Goal: Information Seeking & Learning: Learn about a topic

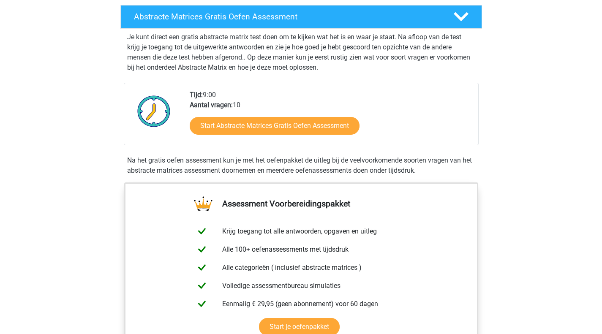
scroll to position [147, 0]
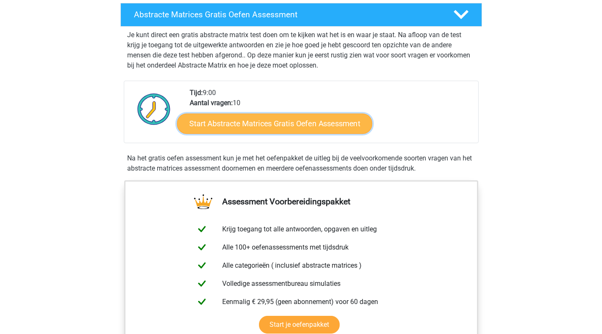
click at [271, 123] on link "Start Abstracte Matrices Gratis Oefen Assessment" at bounding box center [274, 123] width 195 height 20
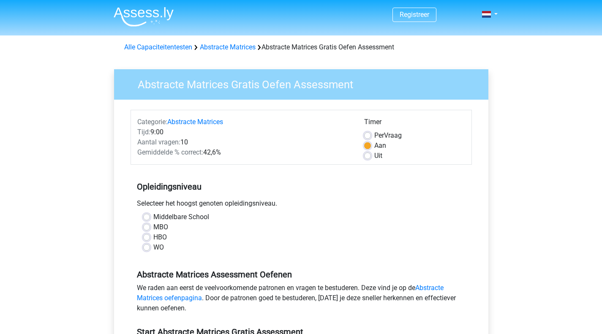
scroll to position [42, 0]
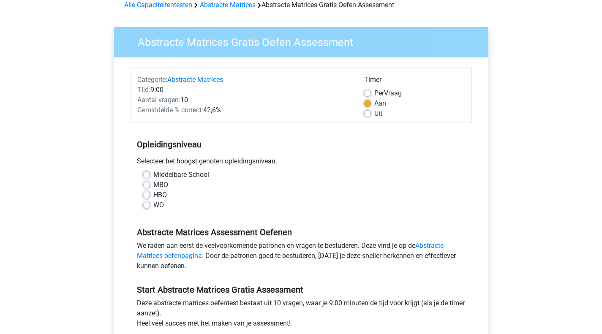
click at [153, 206] on label "WO" at bounding box center [158, 205] width 11 height 10
click at [145, 206] on input "WO" at bounding box center [146, 204] width 7 height 8
radio input "true"
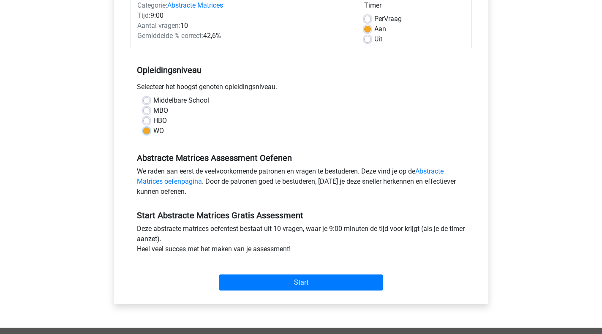
scroll to position [127, 0]
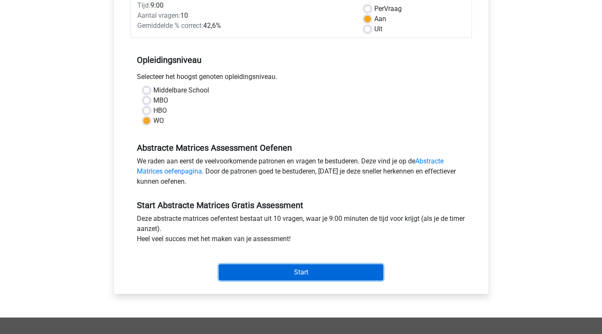
click at [292, 270] on input "Start" at bounding box center [301, 272] width 164 height 16
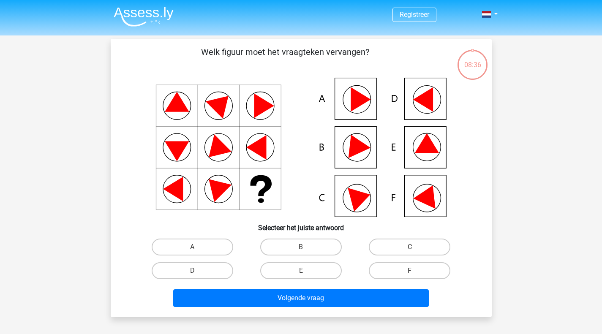
click at [428, 99] on icon at bounding box center [423, 99] width 20 height 25
click at [205, 271] on label "D" at bounding box center [193, 270] width 82 height 17
click at [198, 271] on input "D" at bounding box center [194, 273] width 5 height 5
radio input "true"
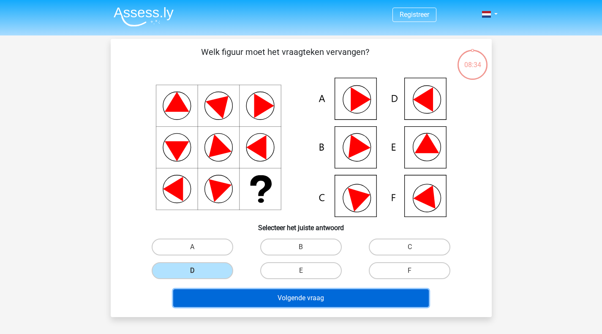
click at [270, 305] on button "Volgende vraag" at bounding box center [301, 298] width 256 height 18
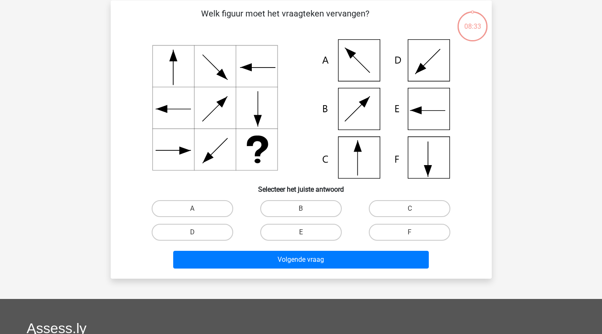
scroll to position [39, 0]
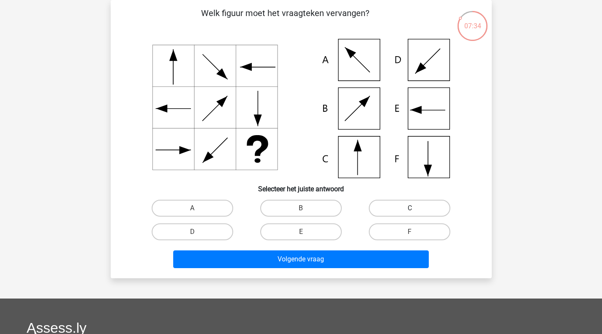
click at [390, 205] on label "C" at bounding box center [410, 208] width 82 height 17
click at [410, 208] on input "C" at bounding box center [412, 210] width 5 height 5
radio input "true"
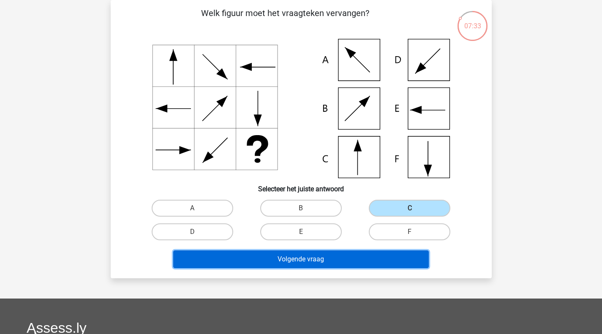
click at [294, 262] on button "Volgende vraag" at bounding box center [301, 260] width 256 height 18
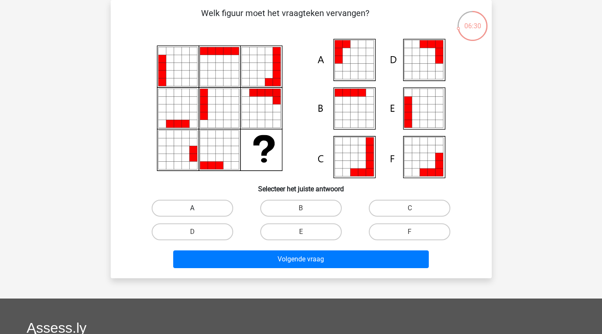
click at [176, 204] on label "A" at bounding box center [193, 208] width 82 height 17
click at [192, 208] on input "A" at bounding box center [194, 210] width 5 height 5
radio input "true"
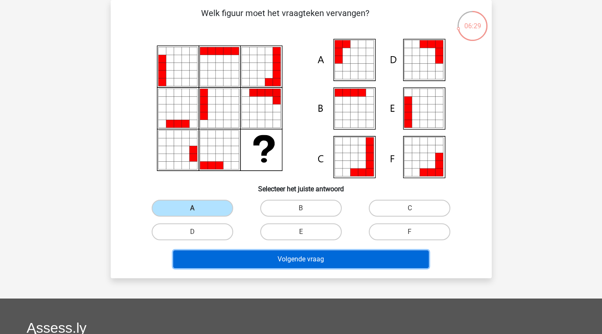
click at [255, 259] on button "Volgende vraag" at bounding box center [301, 260] width 256 height 18
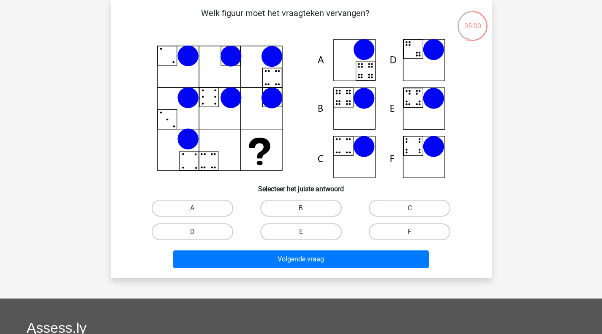
click at [286, 209] on label "B" at bounding box center [301, 208] width 82 height 17
click at [301, 209] on input "B" at bounding box center [303, 210] width 5 height 5
radio input "true"
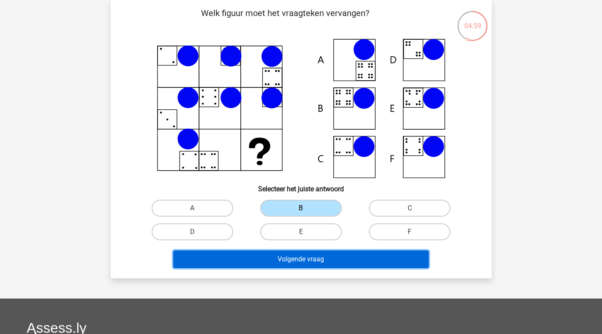
click at [303, 258] on button "Volgende vraag" at bounding box center [301, 260] width 256 height 18
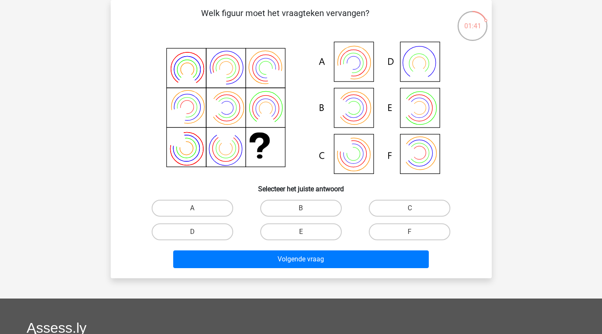
click at [350, 113] on icon at bounding box center [301, 108] width 341 height 139
click at [284, 204] on label "B" at bounding box center [301, 208] width 82 height 17
click at [301, 208] on input "B" at bounding box center [303, 210] width 5 height 5
radio input "true"
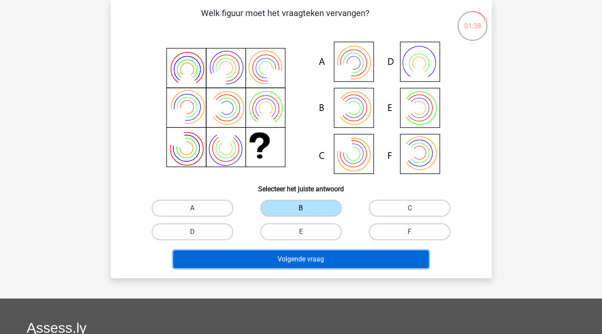
click at [300, 261] on button "Volgende vraag" at bounding box center [301, 260] width 256 height 18
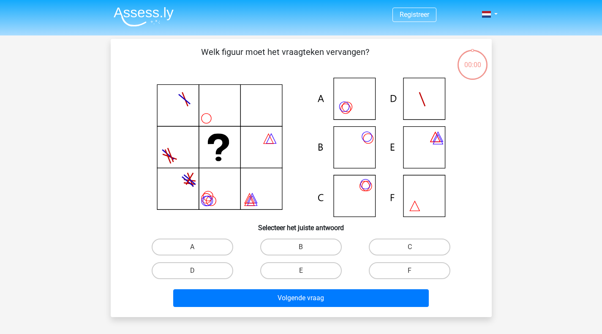
scroll to position [39, 0]
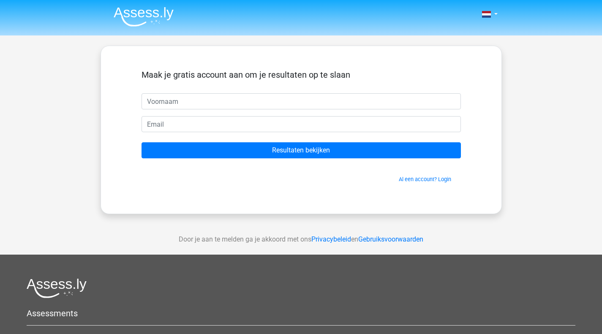
click at [176, 107] on input "text" at bounding box center [301, 101] width 319 height 16
type input "[PERSON_NAME]"
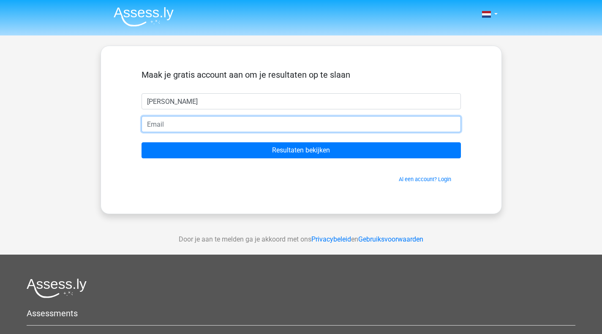
click at [160, 122] on input "email" at bounding box center [301, 124] width 319 height 16
type input "Schipper.Elizabeth@deme-group.com"
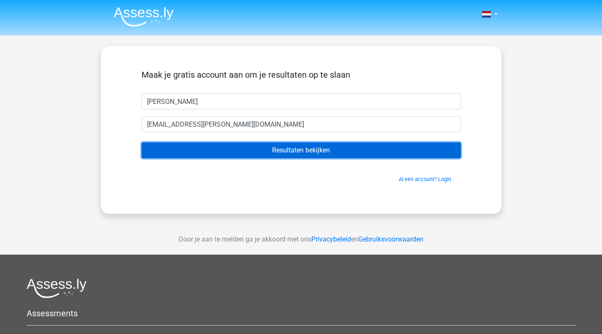
click at [260, 147] on input "Resultaten bekijken" at bounding box center [301, 150] width 319 height 16
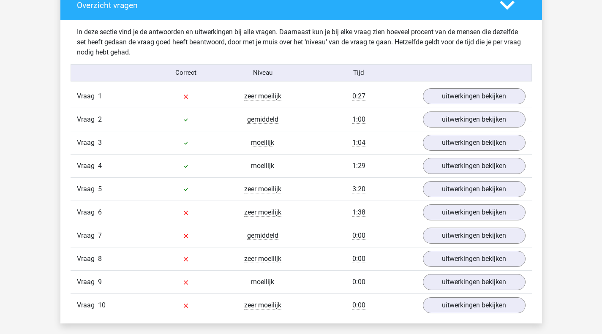
scroll to position [648, 0]
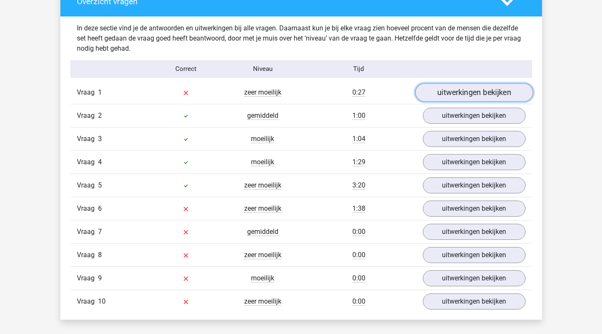
click at [492, 89] on link "uitwerkingen bekijken" at bounding box center [474, 92] width 118 height 19
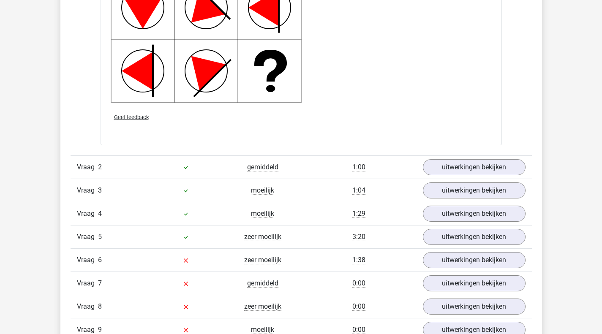
scroll to position [1155, 0]
click at [443, 264] on link "uitwerkingen bekijken" at bounding box center [474, 260] width 118 height 19
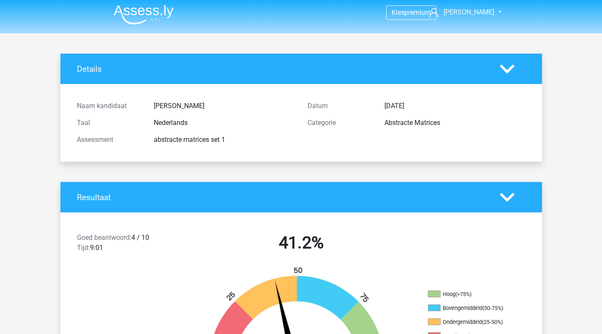
scroll to position [0, 0]
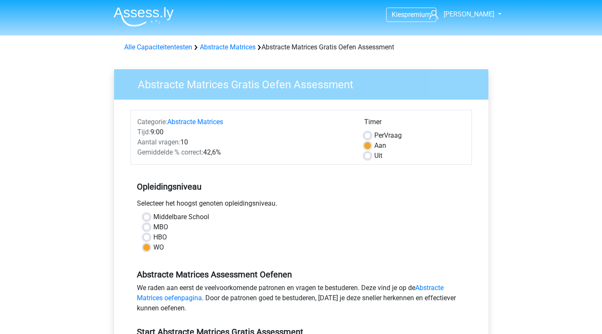
scroll to position [127, 0]
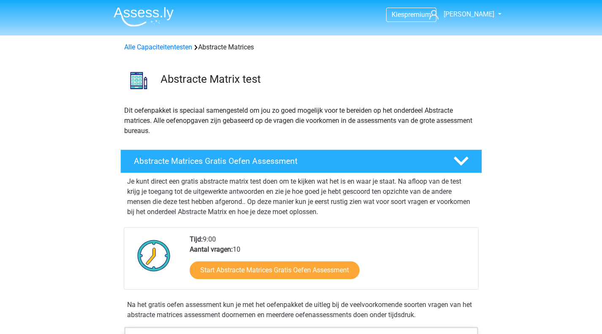
scroll to position [147, 0]
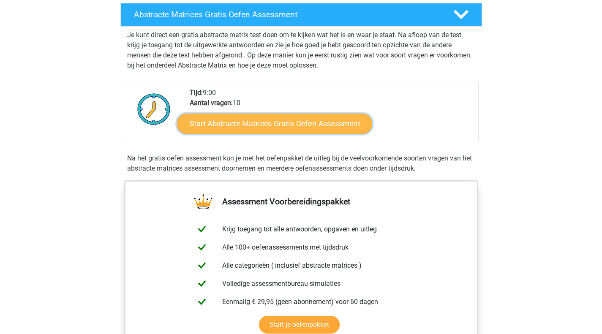
click at [232, 125] on link "Start Abstracte Matrices Gratis Oefen Assessment" at bounding box center [274, 123] width 195 height 20
click at [246, 128] on link "Start Abstracte Matrices Gratis Oefen Assessment" at bounding box center [274, 123] width 195 height 20
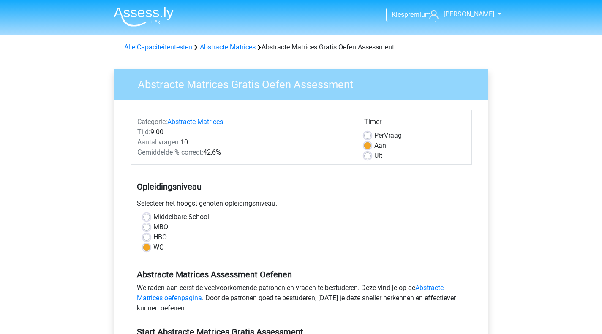
click at [374, 156] on label "Uit" at bounding box center [378, 156] width 8 height 10
click at [368, 156] on input "Uit" at bounding box center [367, 155] width 7 height 8
radio input "true"
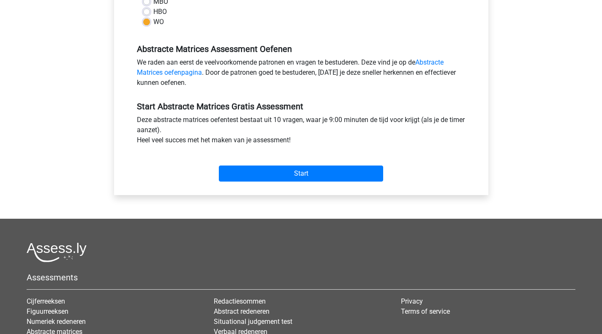
scroll to position [227, 0]
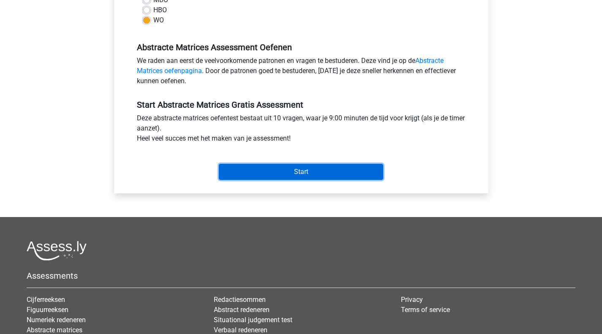
click at [284, 172] on input "Start" at bounding box center [301, 172] width 164 height 16
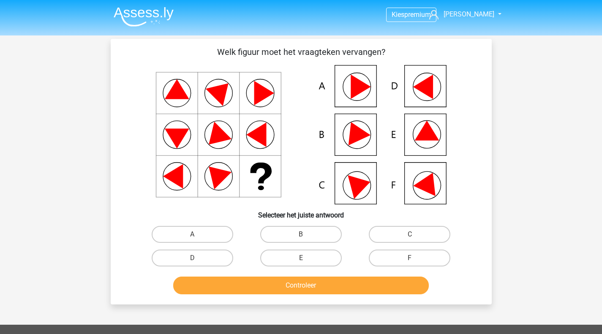
click at [347, 183] on icon at bounding box center [301, 134] width 341 height 139
click at [374, 234] on label "C" at bounding box center [410, 234] width 82 height 17
click at [410, 234] on input "C" at bounding box center [412, 236] width 5 height 5
radio input "true"
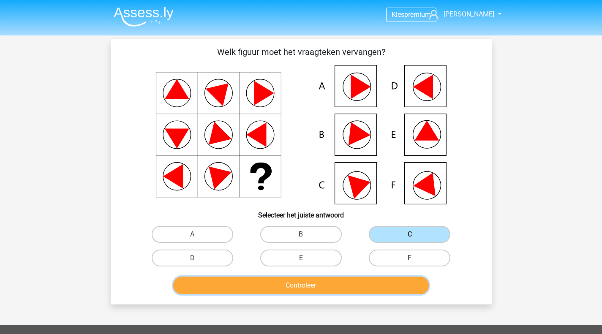
click at [314, 285] on button "Controleer" at bounding box center [301, 286] width 256 height 18
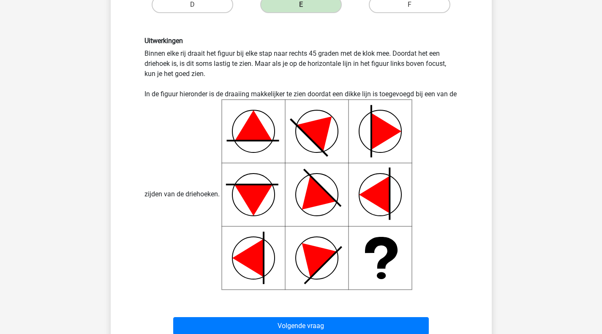
scroll to position [296, 0]
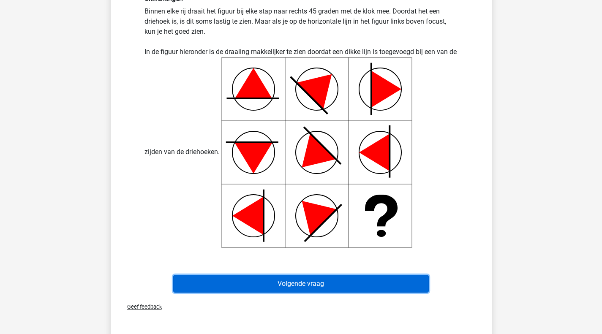
click at [317, 285] on button "Volgende vraag" at bounding box center [301, 284] width 256 height 18
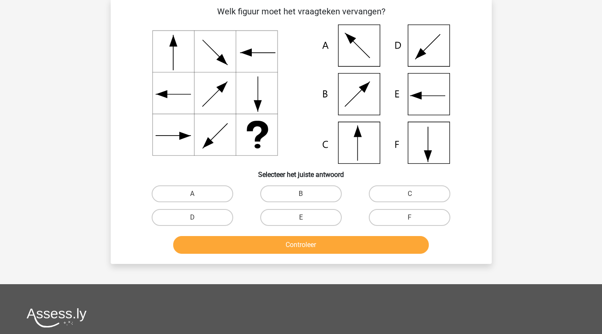
scroll to position [39, 0]
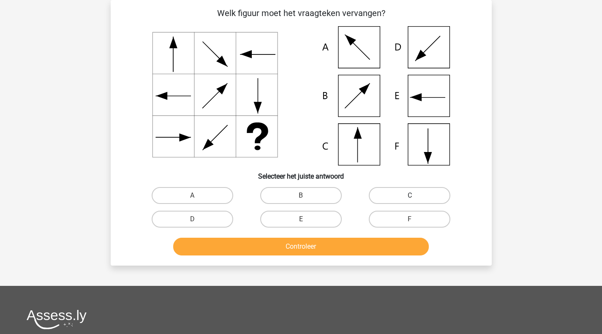
click at [385, 194] on label "C" at bounding box center [410, 195] width 82 height 17
click at [410, 196] on input "C" at bounding box center [412, 198] width 5 height 5
radio input "true"
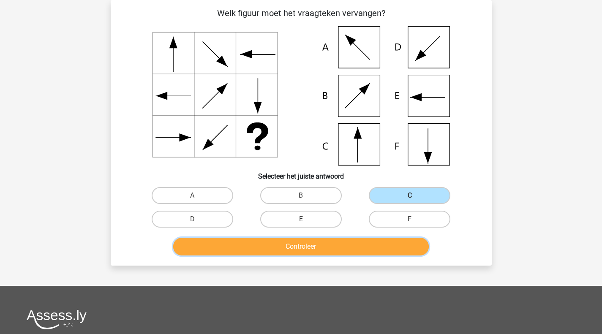
click at [303, 248] on button "Controleer" at bounding box center [301, 247] width 256 height 18
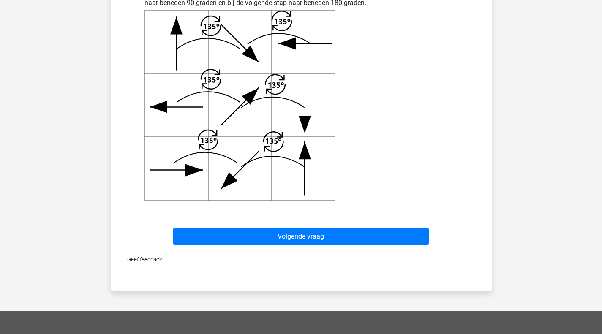
scroll to position [338, 0]
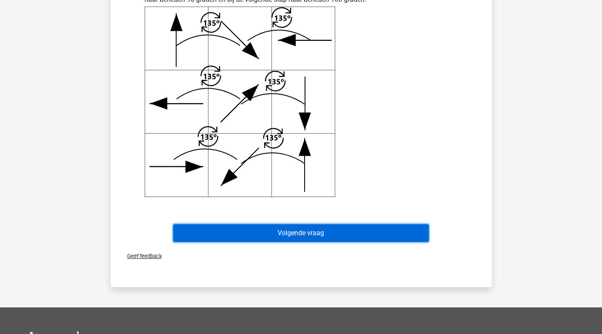
click at [311, 234] on button "Volgende vraag" at bounding box center [301, 233] width 256 height 18
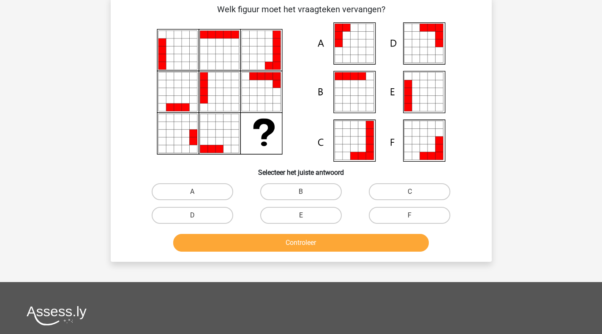
scroll to position [39, 0]
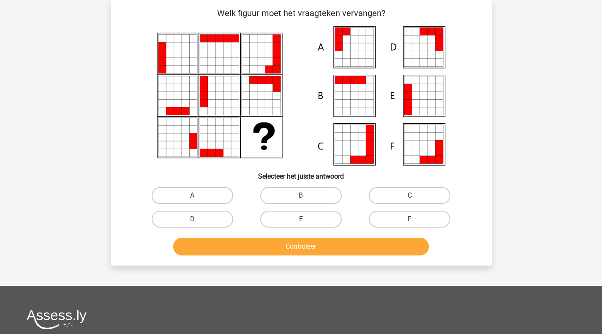
click at [187, 191] on label "A" at bounding box center [193, 195] width 82 height 17
click at [192, 196] on input "A" at bounding box center [194, 198] width 5 height 5
radio input "true"
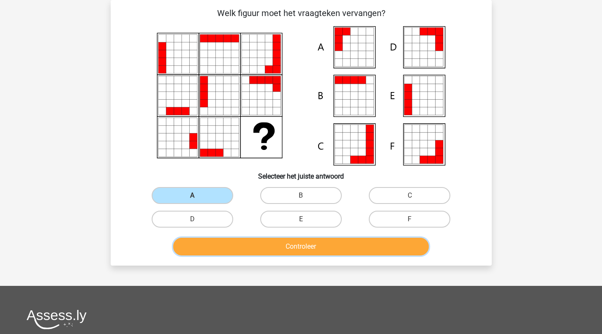
click at [243, 243] on button "Controleer" at bounding box center [301, 247] width 256 height 18
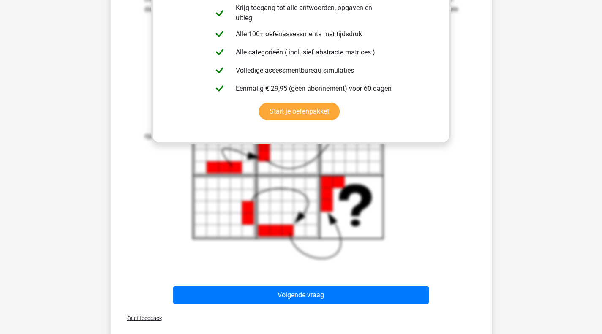
scroll to position [349, 0]
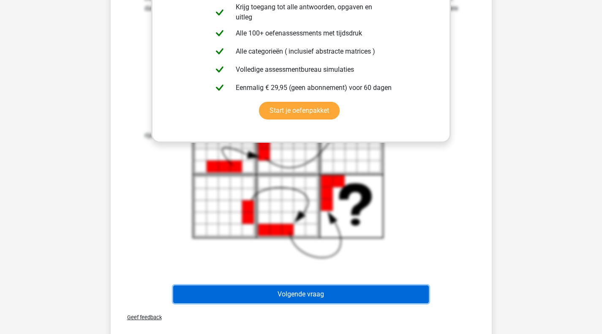
click at [303, 295] on button "Volgende vraag" at bounding box center [301, 295] width 256 height 18
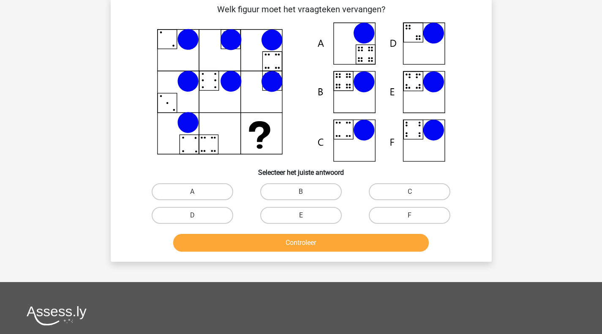
scroll to position [39, 0]
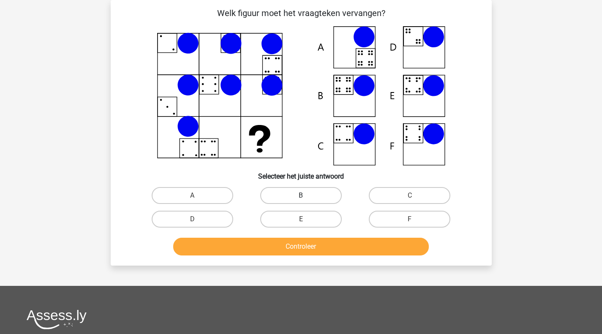
click at [296, 191] on label "B" at bounding box center [301, 195] width 82 height 17
click at [301, 196] on input "B" at bounding box center [303, 198] width 5 height 5
radio input "true"
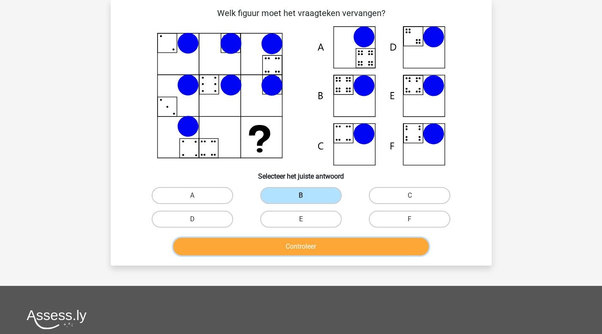
click at [304, 248] on button "Controleer" at bounding box center [301, 247] width 256 height 18
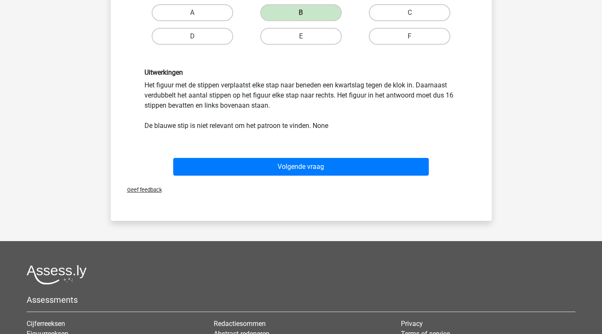
scroll to position [222, 0]
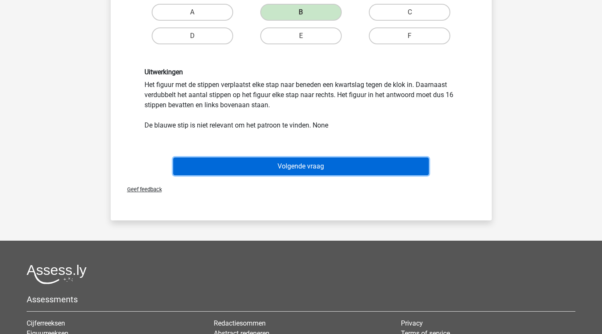
click at [307, 166] on button "Volgende vraag" at bounding box center [301, 167] width 256 height 18
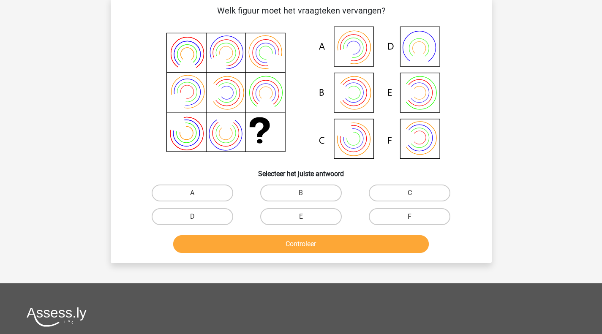
scroll to position [39, 0]
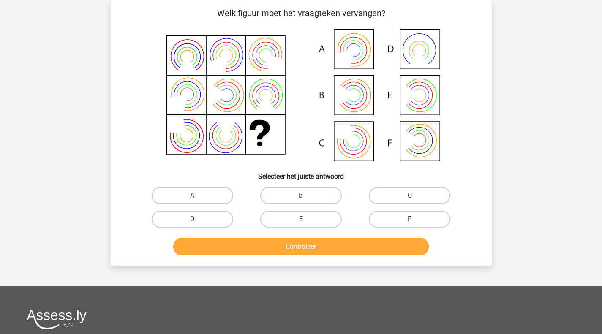
click at [348, 102] on icon at bounding box center [301, 95] width 341 height 139
click at [307, 196] on label "B" at bounding box center [301, 195] width 82 height 17
click at [306, 196] on input "B" at bounding box center [303, 198] width 5 height 5
radio input "true"
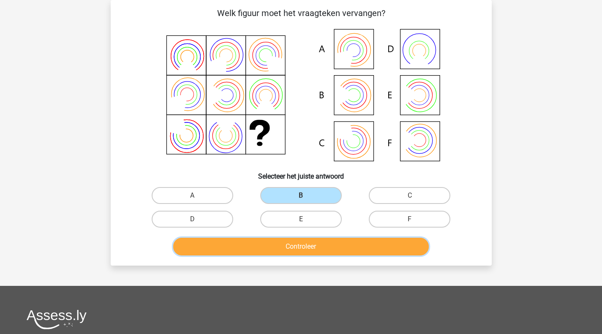
click at [308, 247] on button "Controleer" at bounding box center [301, 247] width 256 height 18
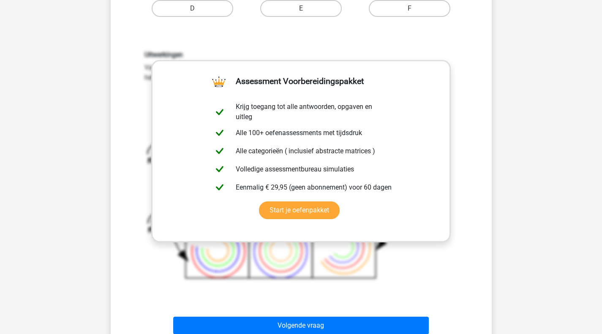
scroll to position [335, 0]
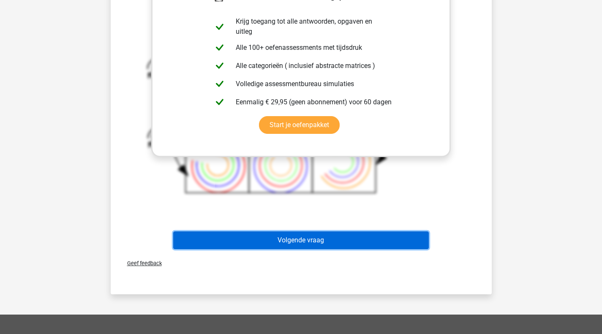
click at [311, 242] on button "Volgende vraag" at bounding box center [301, 241] width 256 height 18
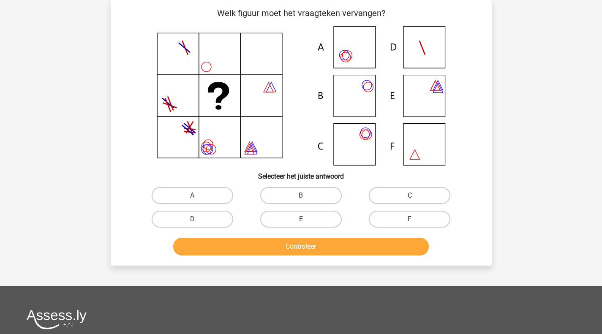
scroll to position [0, 0]
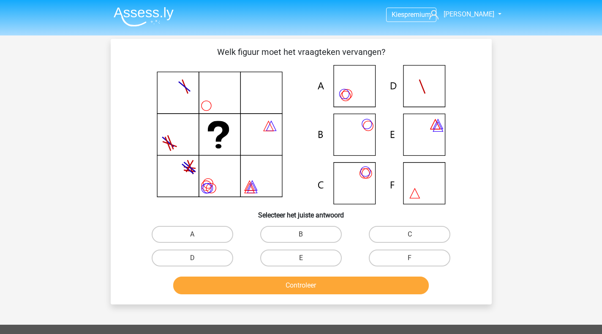
click at [363, 180] on icon at bounding box center [301, 134] width 341 height 139
click at [397, 232] on label "C" at bounding box center [410, 234] width 82 height 17
click at [410, 234] on input "C" at bounding box center [412, 236] width 5 height 5
radio input "true"
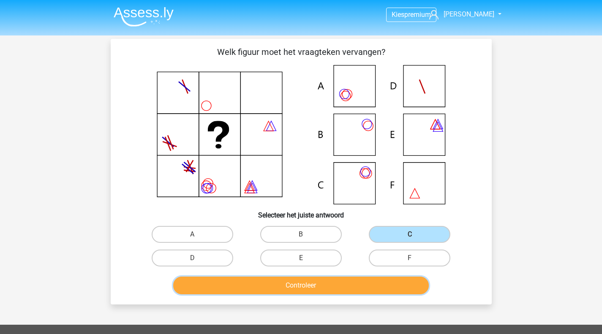
click at [321, 288] on button "Controleer" at bounding box center [301, 286] width 256 height 18
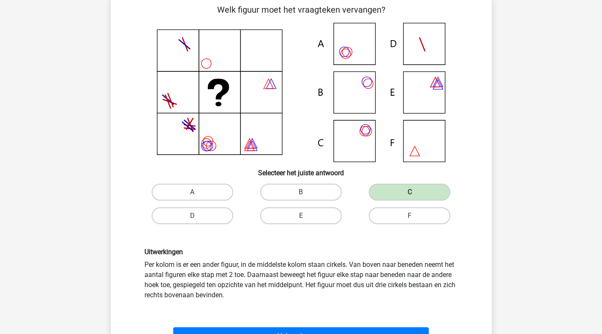
scroll to position [85, 0]
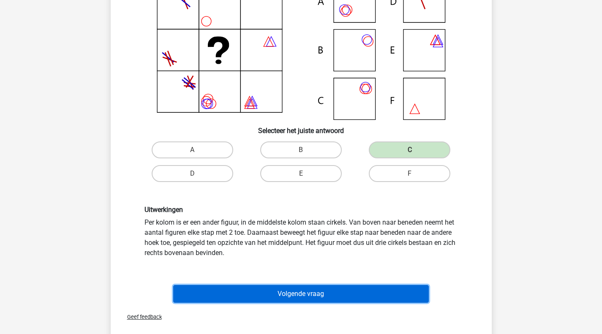
click at [303, 291] on button "Volgende vraag" at bounding box center [301, 294] width 256 height 18
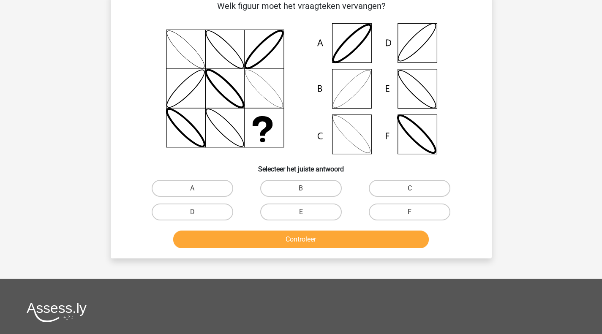
scroll to position [39, 0]
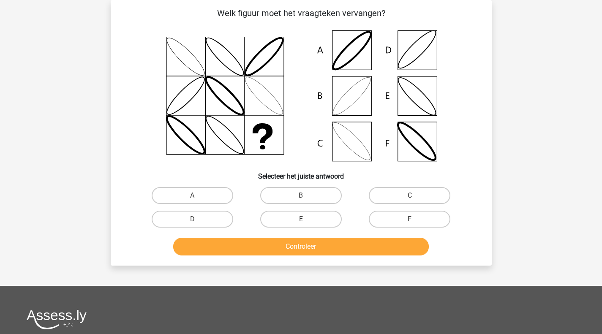
click at [353, 98] on icon at bounding box center [301, 95] width 341 height 139
click at [290, 195] on label "B" at bounding box center [301, 195] width 82 height 17
click at [301, 196] on input "B" at bounding box center [303, 198] width 5 height 5
radio input "true"
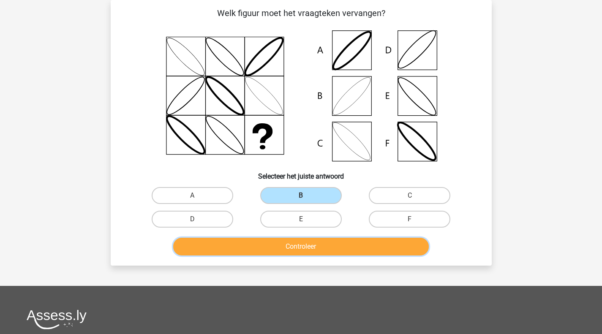
click at [299, 245] on button "Controleer" at bounding box center [301, 247] width 256 height 18
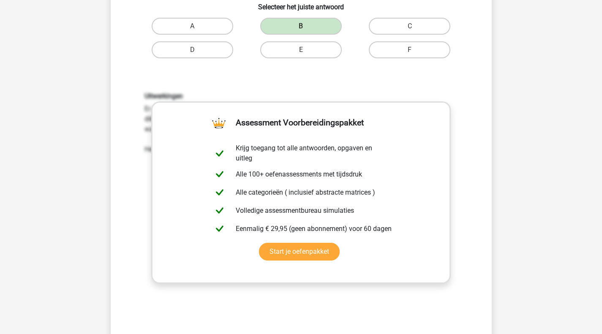
scroll to position [335, 0]
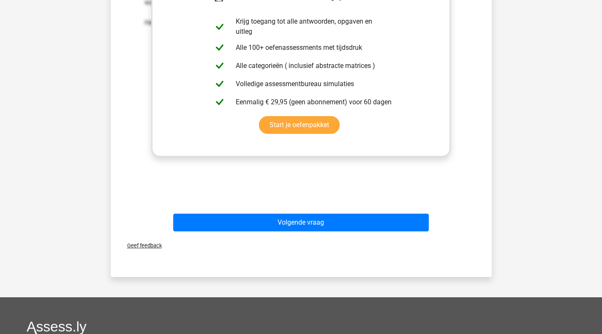
click at [145, 247] on span "Geef feedback" at bounding box center [140, 246] width 41 height 6
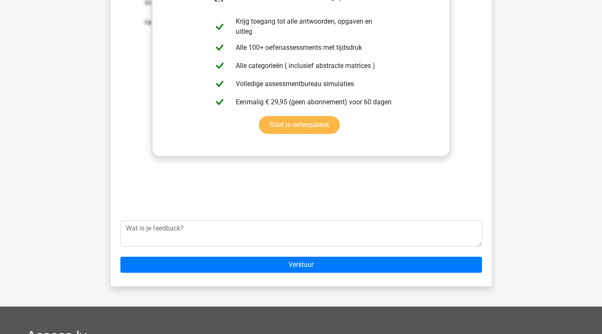
drag, startPoint x: 224, startPoint y: 193, endPoint x: 272, endPoint y: 147, distance: 65.7
click at [225, 193] on div "Uitwerkingen Er zijn ovalen met 3 verschillende diktes, elke rij (horizontaal) …" at bounding box center [301, 76] width 354 height 262
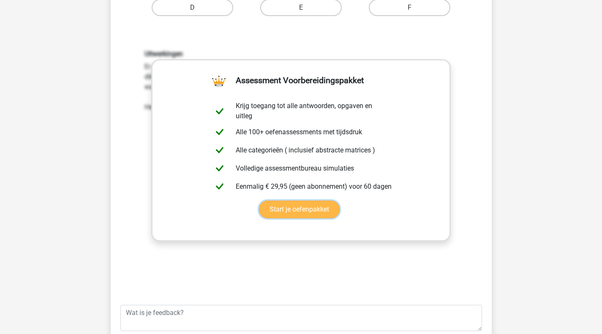
click at [294, 206] on link "Start je oefenpakket" at bounding box center [299, 210] width 81 height 18
click at [302, 260] on div "Uitwerkingen Er zijn ovalen met 3 verschillende diktes, elke rij (horizontaal) …" at bounding box center [301, 161] width 354 height 262
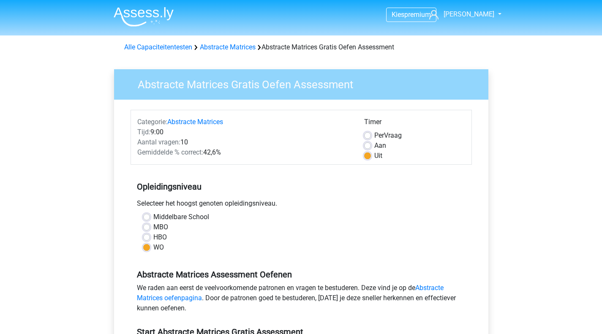
scroll to position [227, 0]
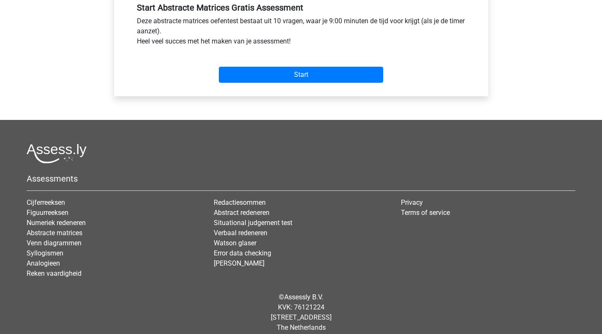
scroll to position [323, 0]
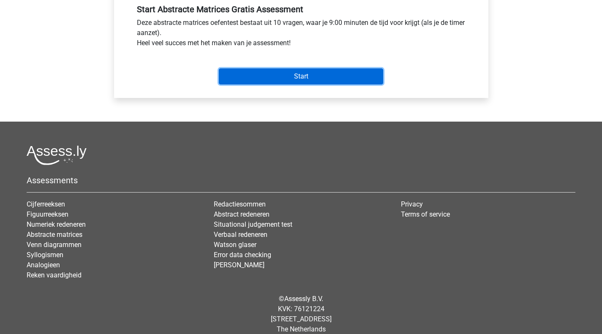
click at [305, 76] on input "Start" at bounding box center [301, 76] width 164 height 16
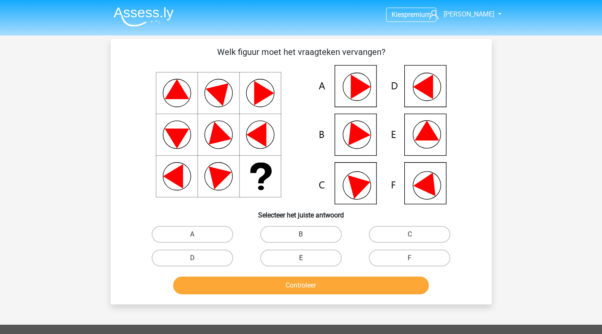
click at [270, 262] on label "E" at bounding box center [301, 258] width 82 height 17
click at [301, 262] on input "E" at bounding box center [303, 260] width 5 height 5
radio input "true"
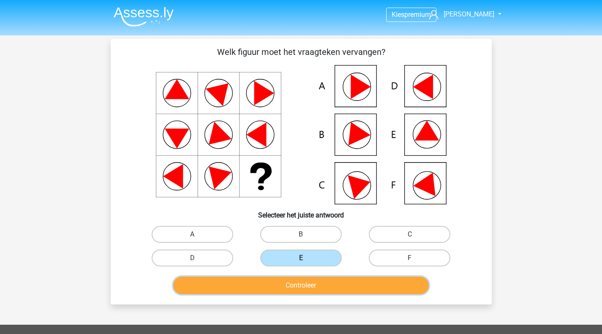
click at [284, 282] on button "Controleer" at bounding box center [301, 286] width 256 height 18
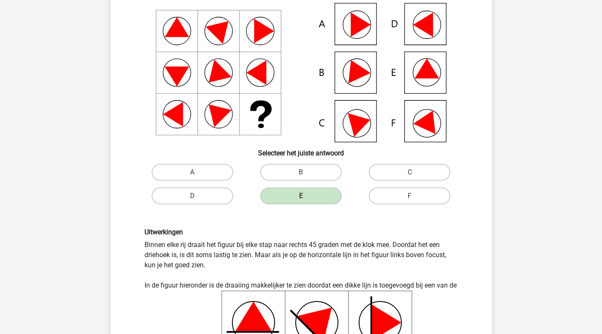
scroll to position [85, 0]
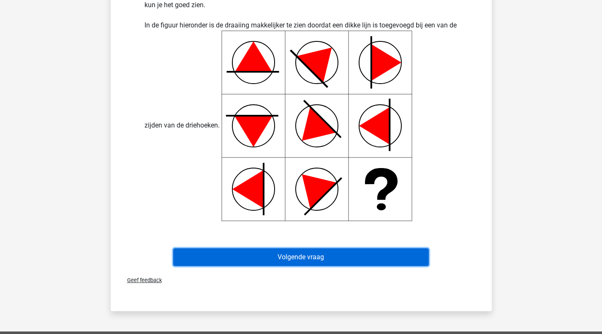
click at [294, 253] on button "Volgende vraag" at bounding box center [301, 257] width 256 height 18
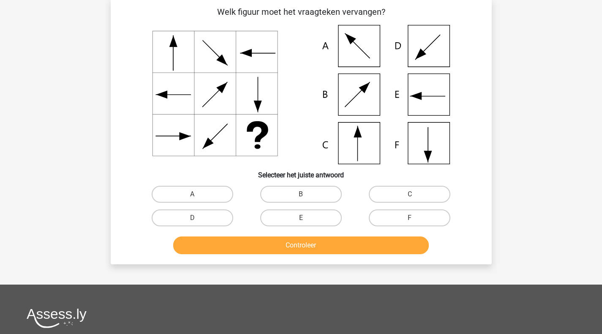
scroll to position [39, 0]
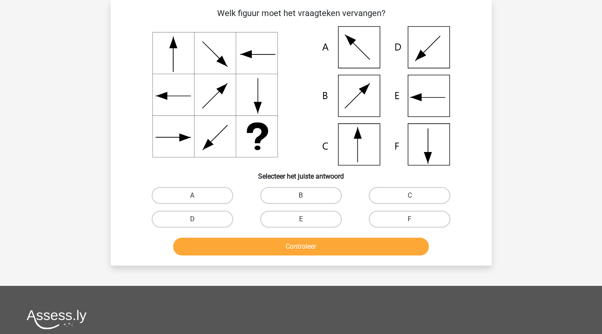
click at [359, 147] on icon at bounding box center [301, 95] width 341 height 139
click at [379, 195] on label "C" at bounding box center [410, 195] width 82 height 17
click at [410, 196] on input "C" at bounding box center [412, 198] width 5 height 5
radio input "true"
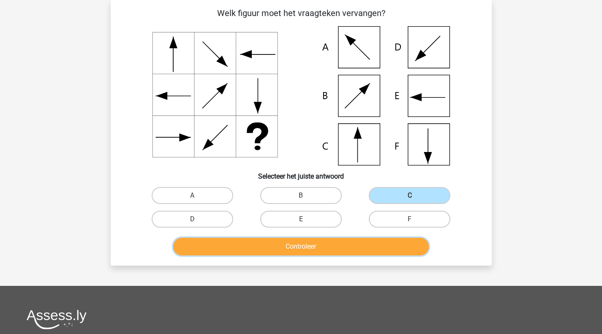
click at [327, 245] on button "Controleer" at bounding box center [301, 247] width 256 height 18
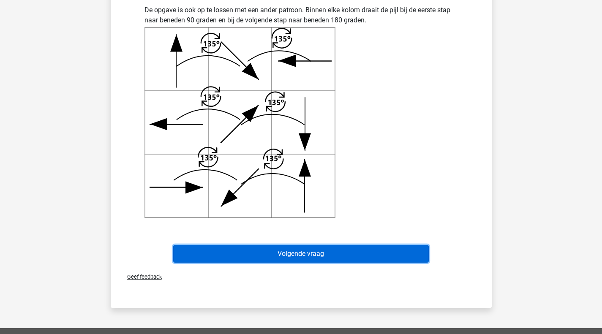
click at [327, 248] on button "Volgende vraag" at bounding box center [301, 254] width 256 height 18
